Goal: Find specific page/section: Find specific page/section

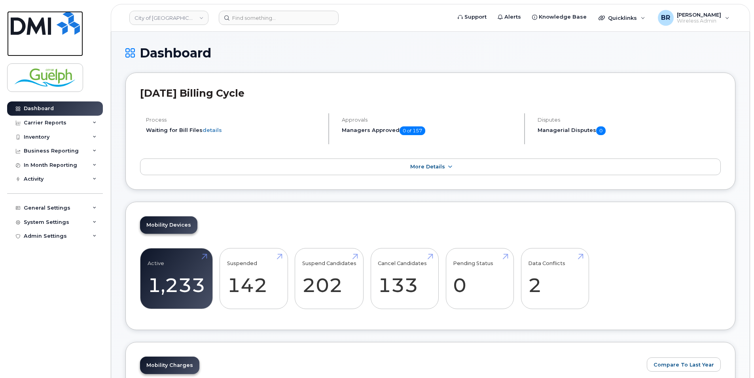
click at [67, 23] on img at bounding box center [45, 23] width 69 height 24
click at [50, 209] on div "General Settings" at bounding box center [47, 208] width 47 height 6
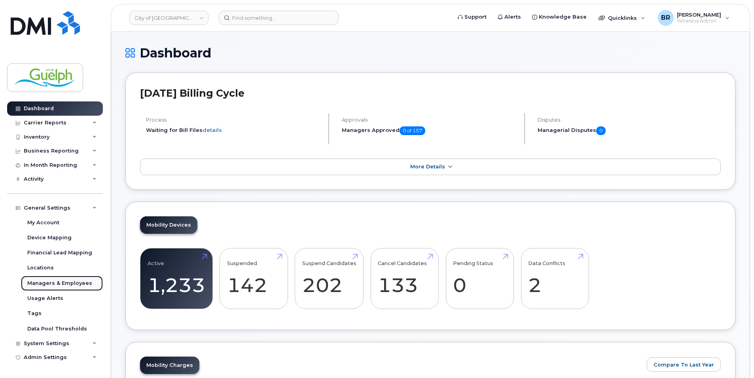
click at [70, 280] on div "Managers & Employees" at bounding box center [59, 282] width 65 height 7
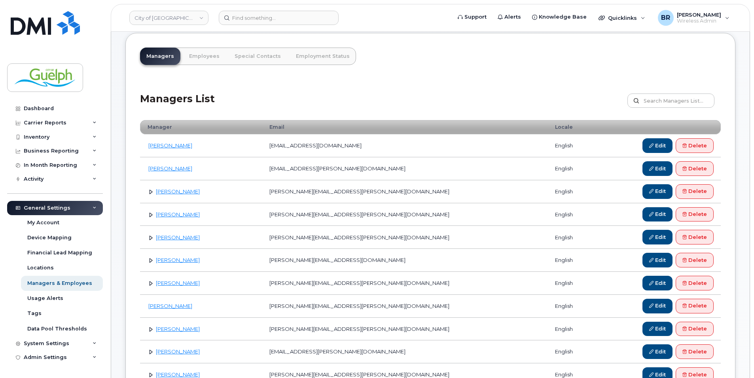
scroll to position [79, 0]
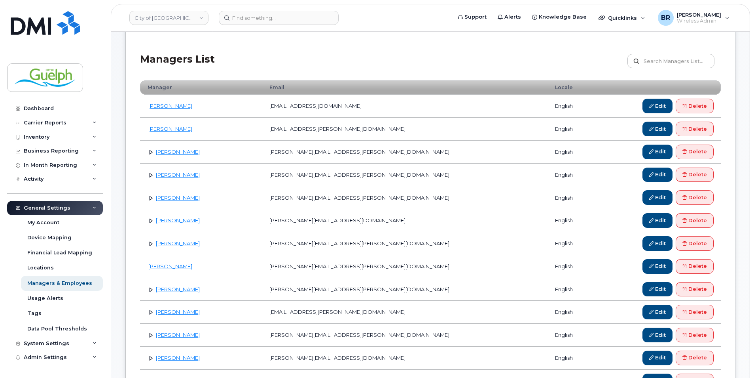
click at [150, 198] on link at bounding box center [151, 198] width 8 height 8
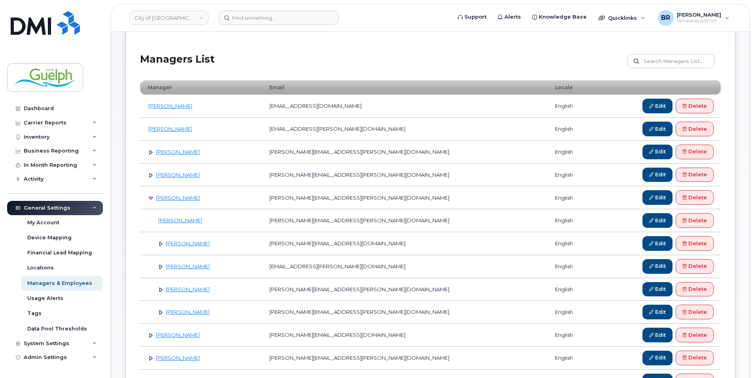
click at [150, 198] on link at bounding box center [151, 198] width 8 height 8
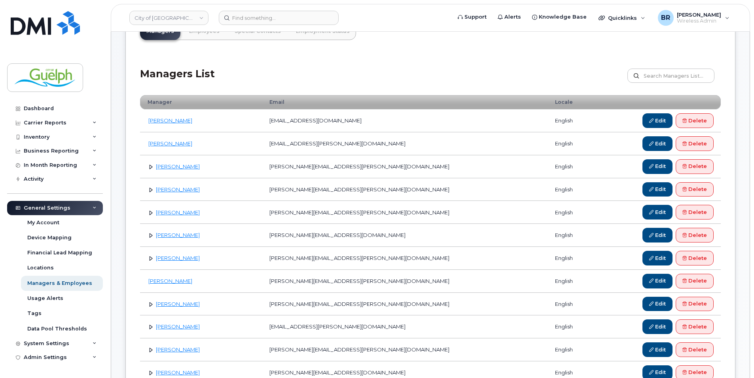
scroll to position [0, 0]
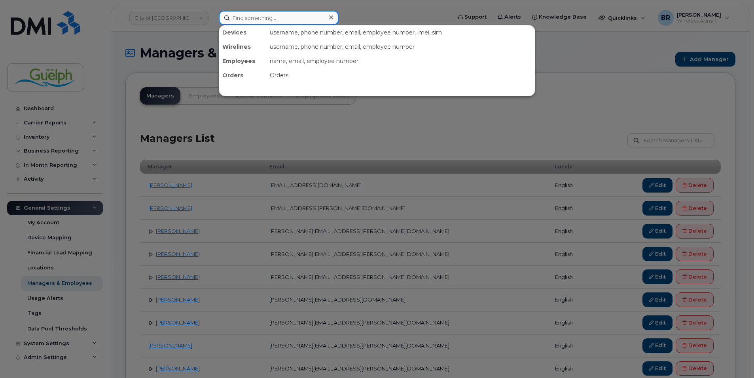
click at [254, 20] on input at bounding box center [279, 18] width 120 height 14
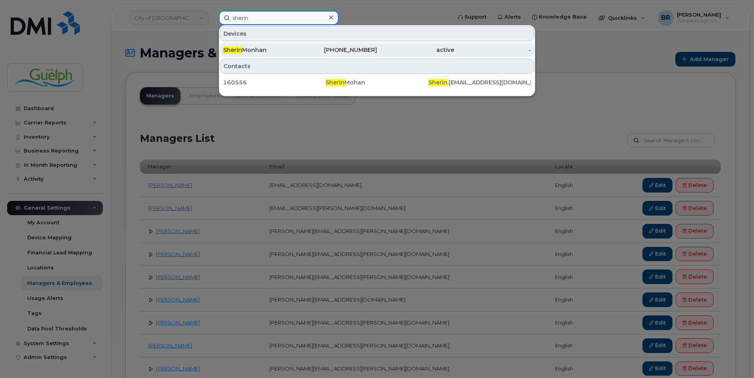
type input "sherin"
click at [256, 50] on div "Sherin Monhan" at bounding box center [261, 50] width 77 height 8
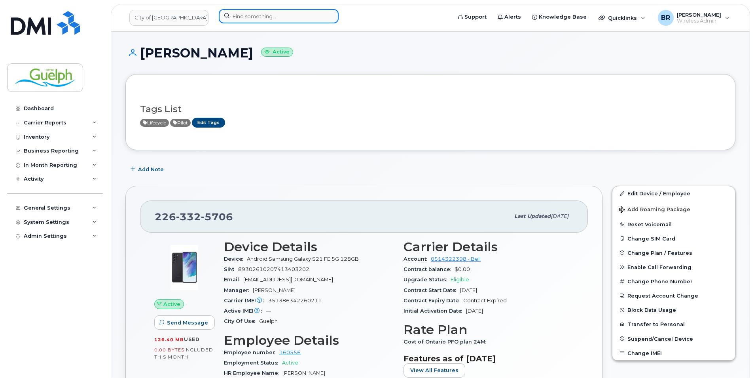
click at [250, 21] on input at bounding box center [279, 16] width 120 height 14
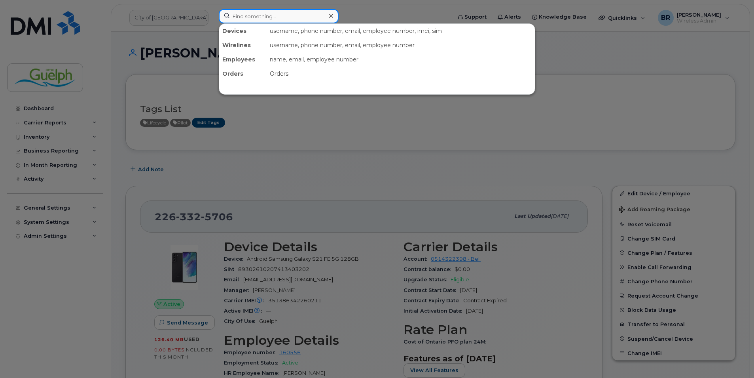
paste input "5198208838"
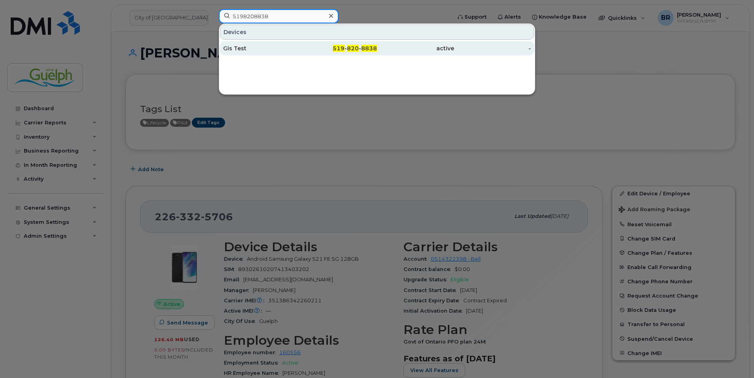
type input "5198208838"
drag, startPoint x: 287, startPoint y: 48, endPoint x: 291, endPoint y: 49, distance: 4.8
click at [287, 48] on div "Gis Test" at bounding box center [261, 48] width 77 height 8
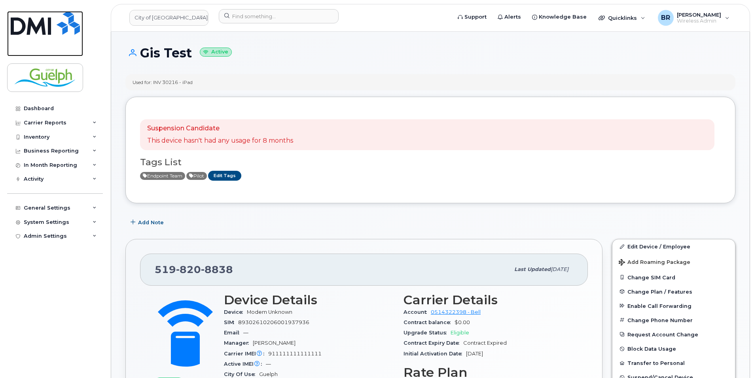
click at [41, 22] on img at bounding box center [45, 23] width 69 height 24
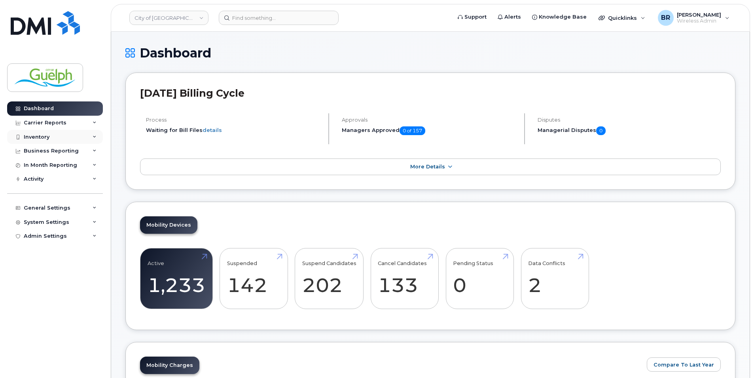
click at [31, 142] on div "Inventory" at bounding box center [55, 137] width 96 height 14
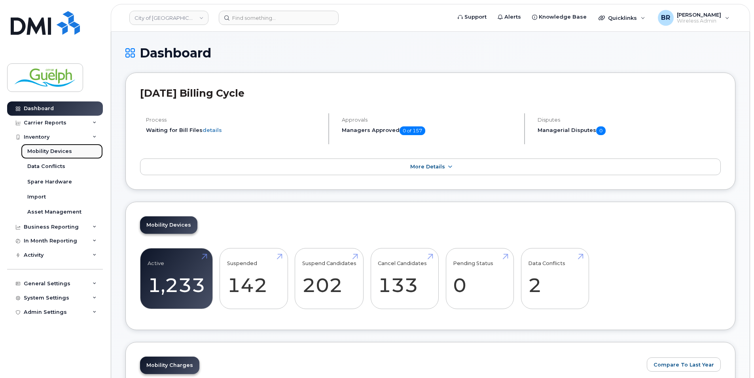
click at [34, 151] on div "Mobility Devices" at bounding box center [49, 151] width 45 height 7
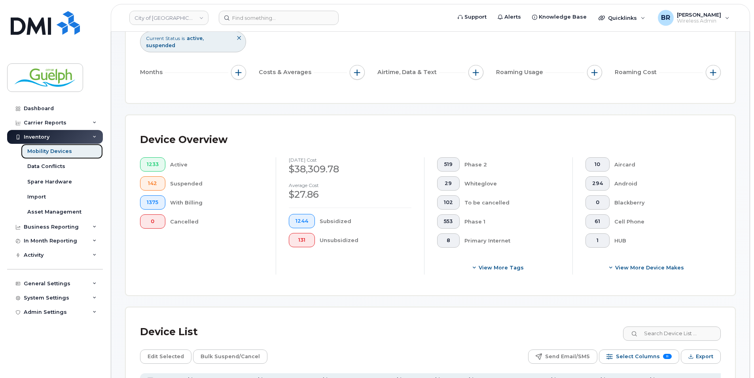
scroll to position [127, 0]
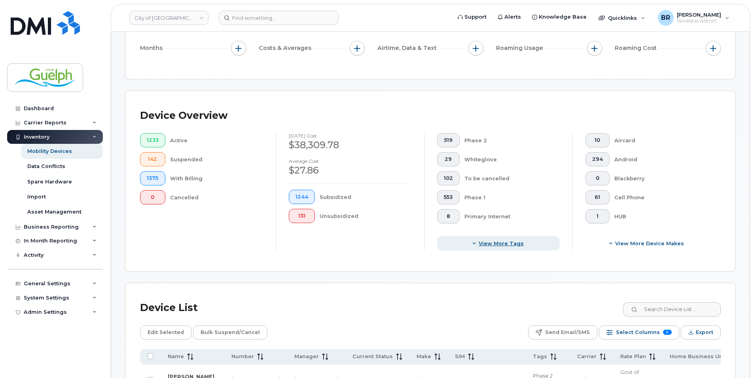
click at [519, 239] on span "View more tags" at bounding box center [501, 243] width 45 height 8
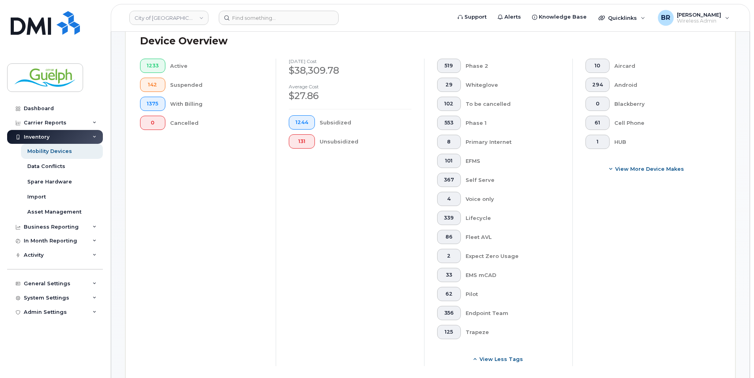
scroll to position [206, 0]
